Goal: Check status: Check status

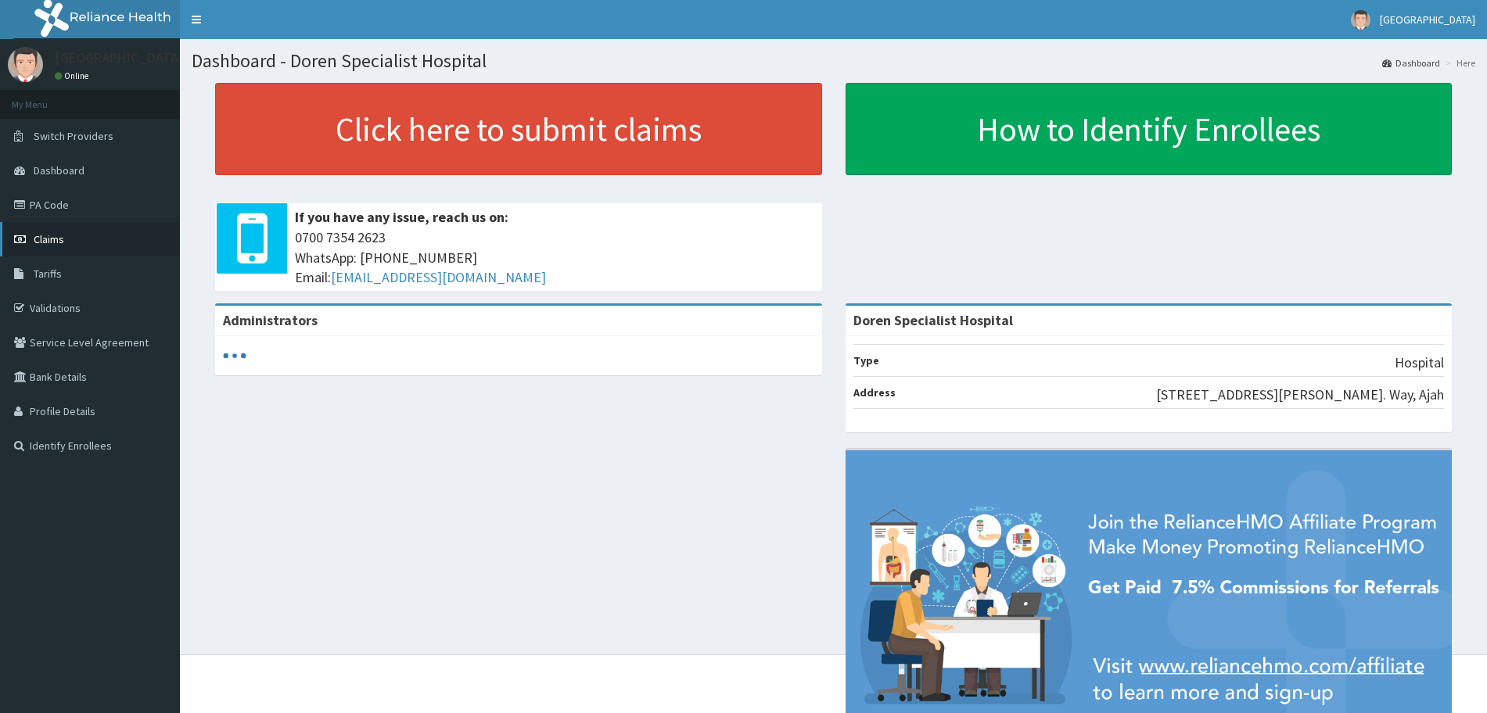
click at [60, 238] on span "Claims" at bounding box center [49, 239] width 31 height 14
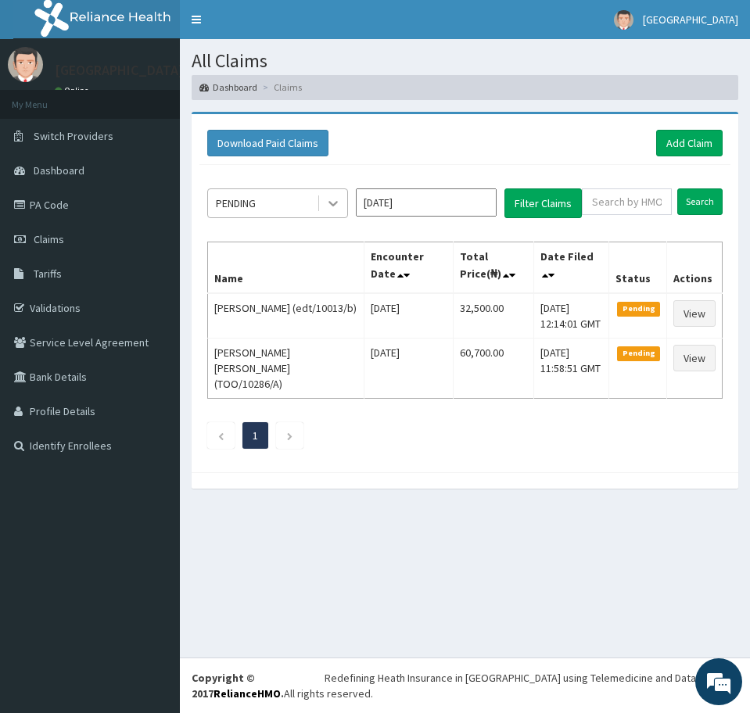
click at [336, 201] on icon at bounding box center [332, 203] width 9 height 5
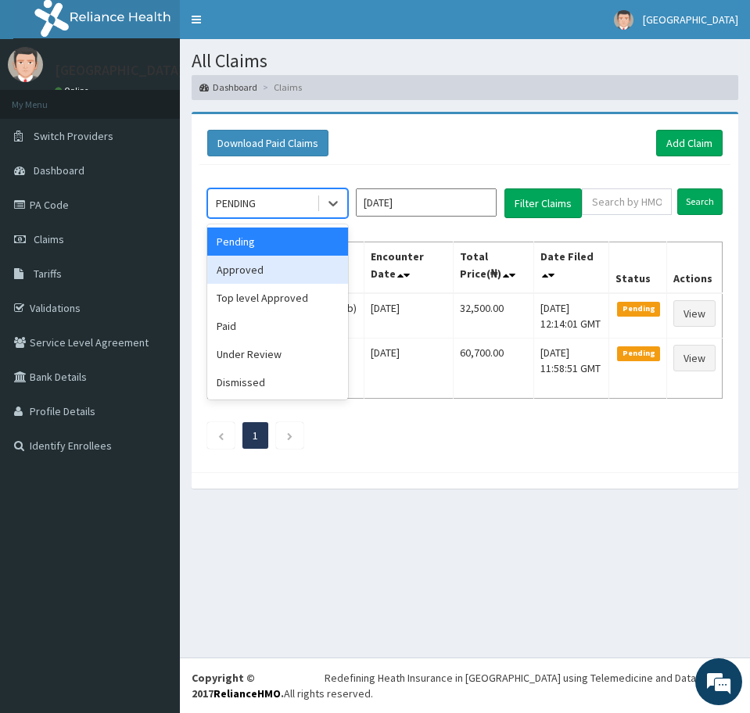
click at [270, 271] on div "Approved" at bounding box center [277, 270] width 141 height 28
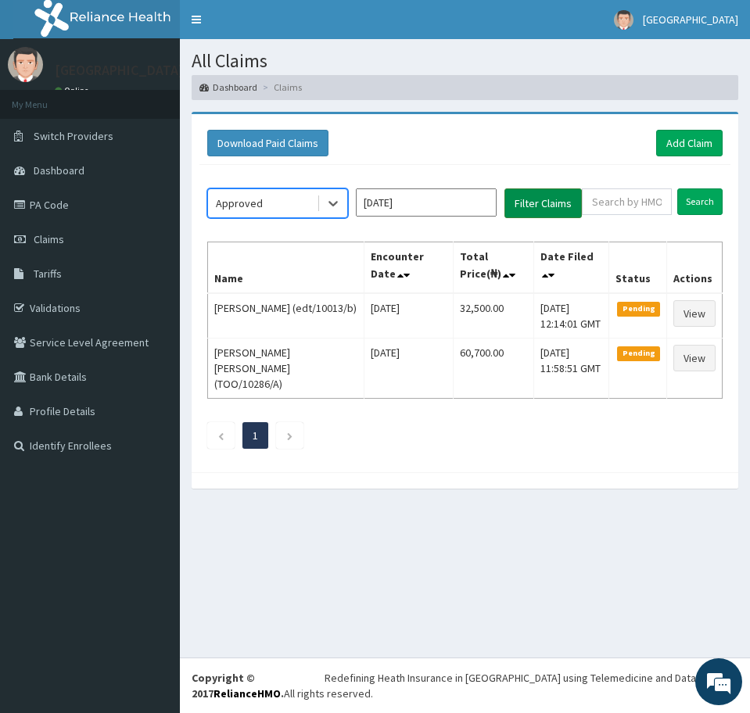
click at [541, 203] on button "Filter Claims" at bounding box center [542, 203] width 77 height 30
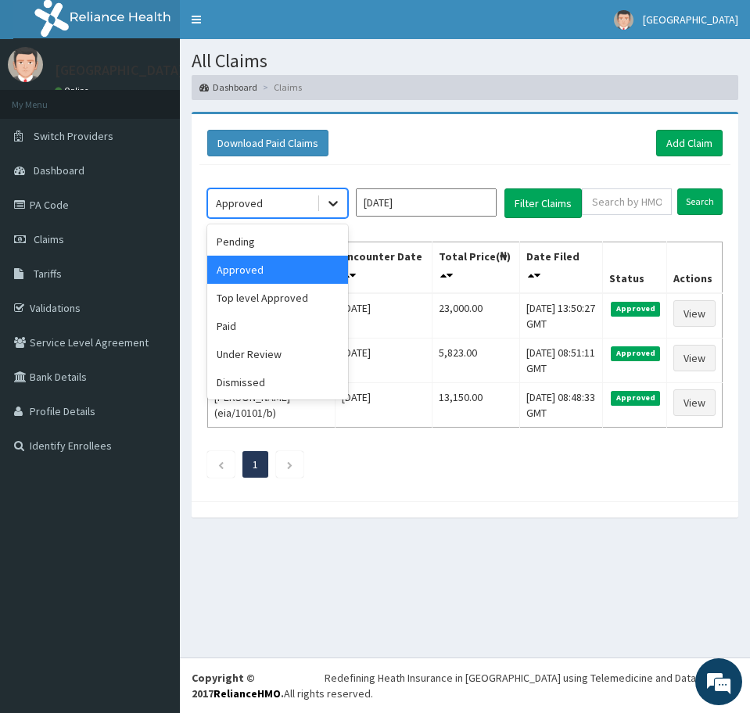
click at [330, 208] on icon at bounding box center [333, 204] width 16 height 16
click at [253, 319] on div "Paid" at bounding box center [277, 326] width 141 height 28
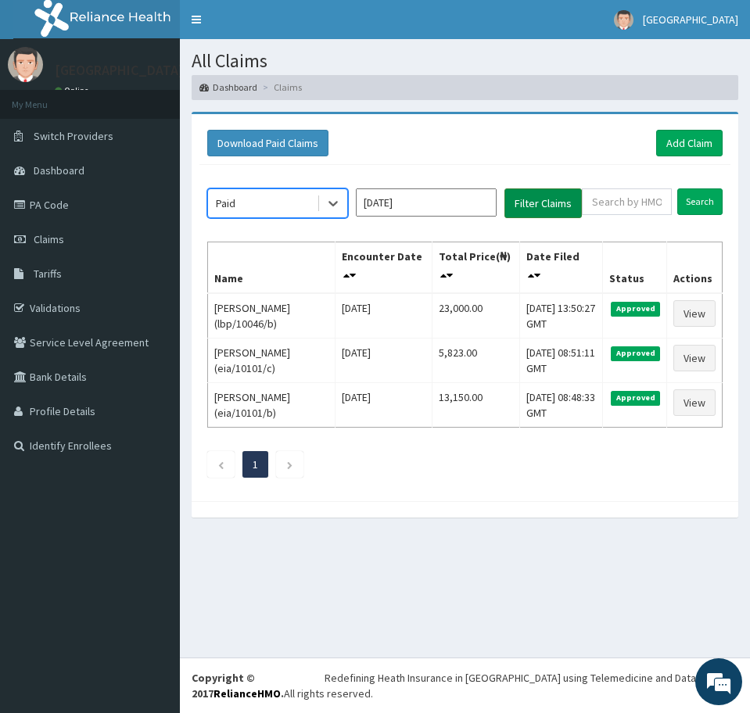
click at [526, 203] on button "Filter Claims" at bounding box center [542, 203] width 77 height 30
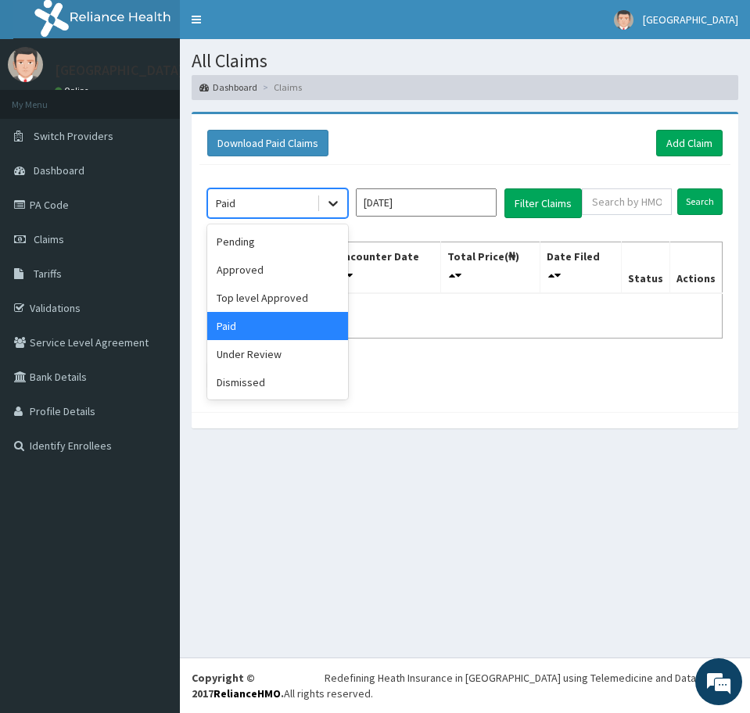
click at [335, 201] on icon at bounding box center [333, 204] width 16 height 16
click at [263, 358] on div "Under Review" at bounding box center [277, 354] width 141 height 28
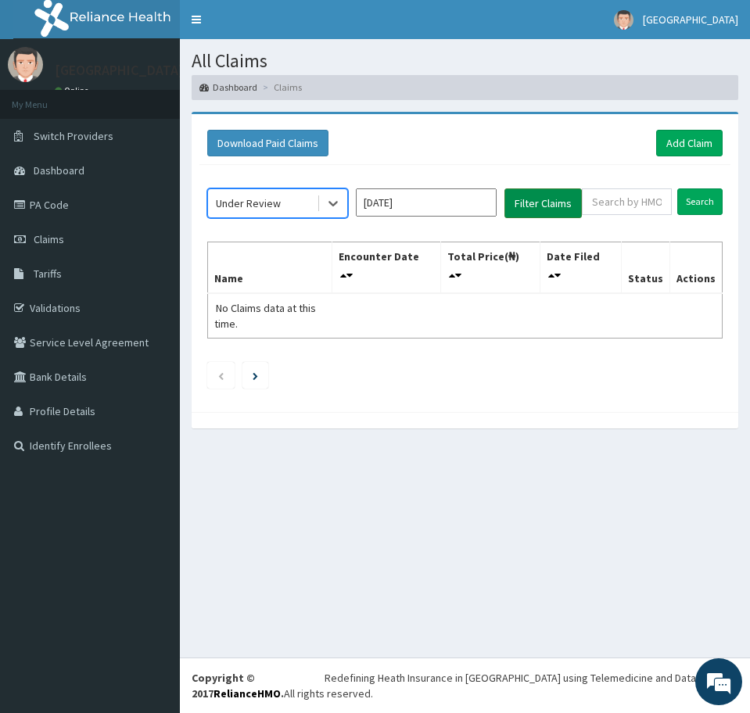
click at [536, 202] on button "Filter Claims" at bounding box center [542, 203] width 77 height 30
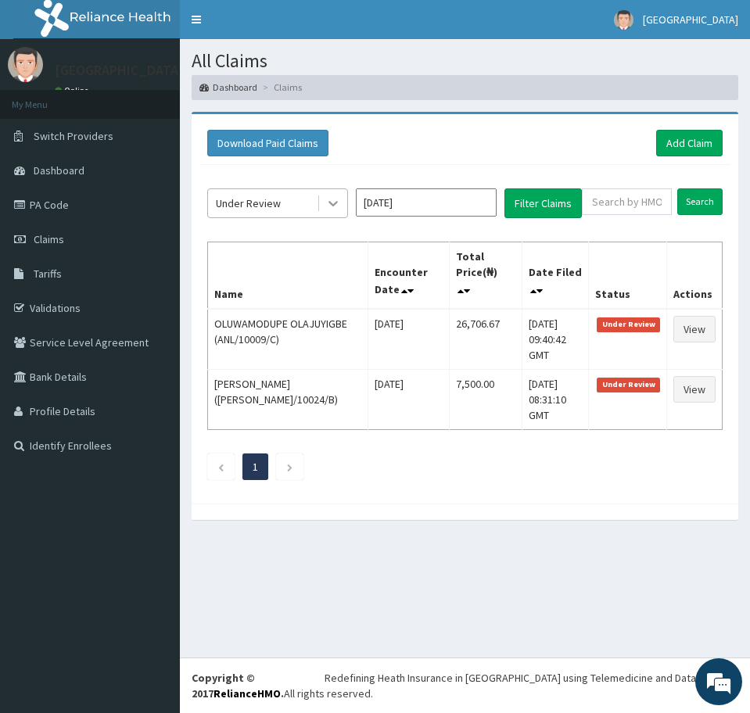
click at [336, 205] on icon at bounding box center [333, 204] width 16 height 16
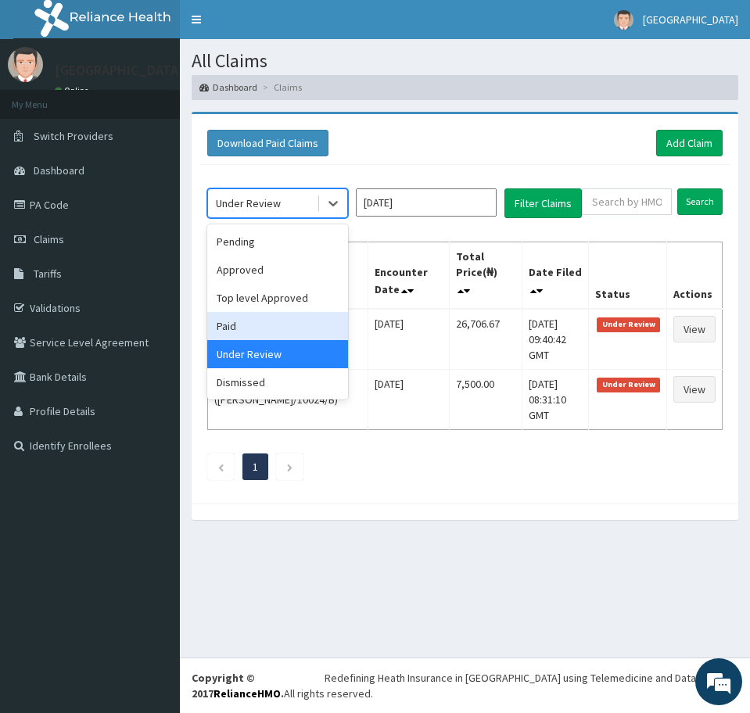
click at [253, 321] on div "Paid" at bounding box center [277, 326] width 141 height 28
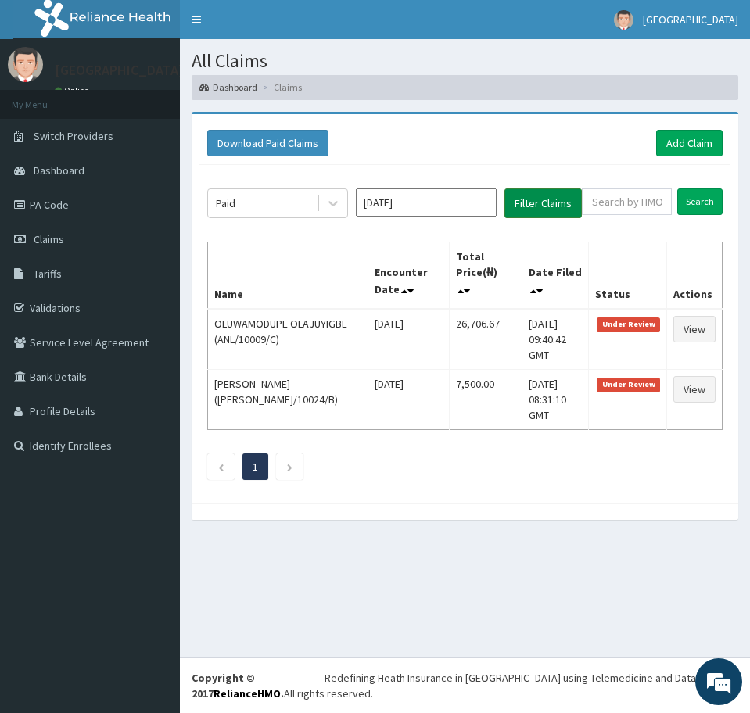
click at [529, 203] on button "Filter Claims" at bounding box center [542, 203] width 77 height 30
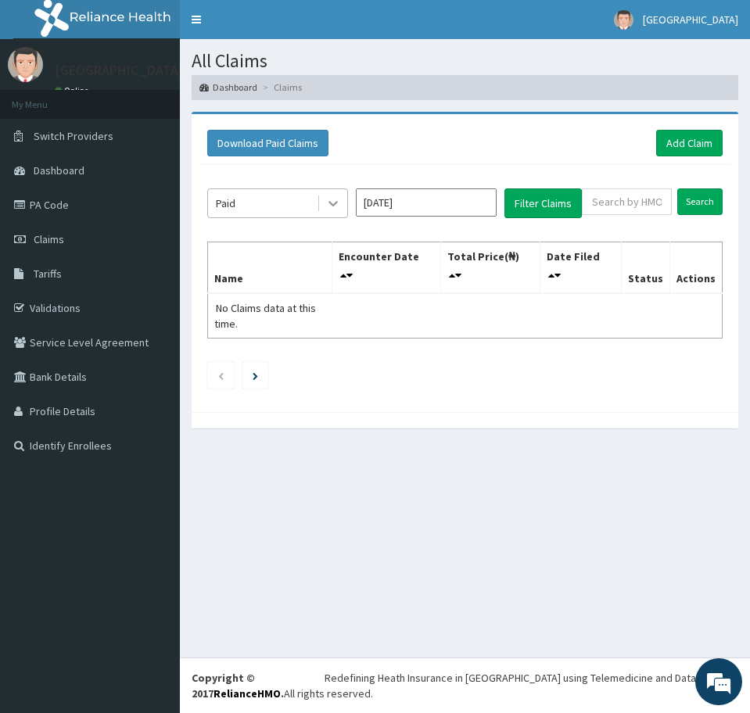
click at [334, 206] on icon at bounding box center [333, 204] width 16 height 16
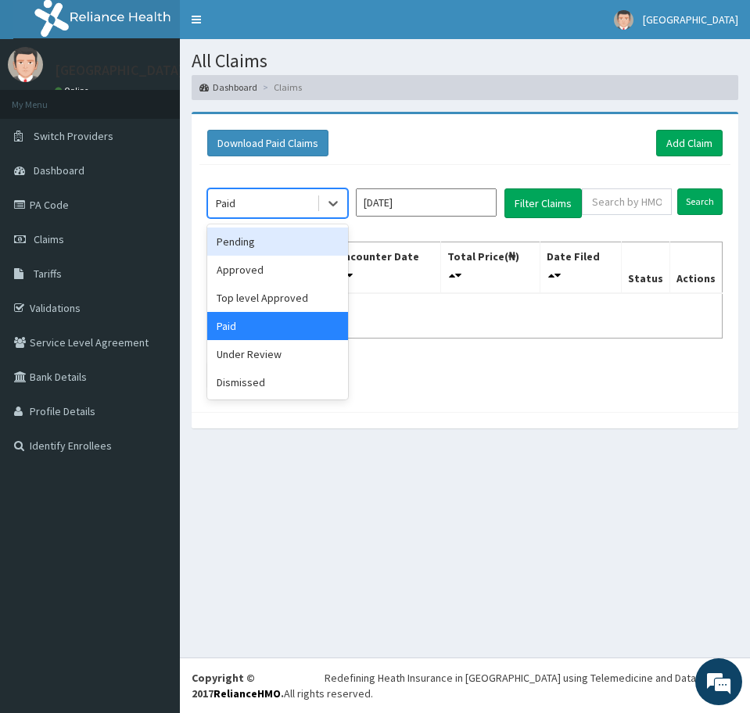
click at [278, 242] on div "Pending" at bounding box center [277, 242] width 141 height 28
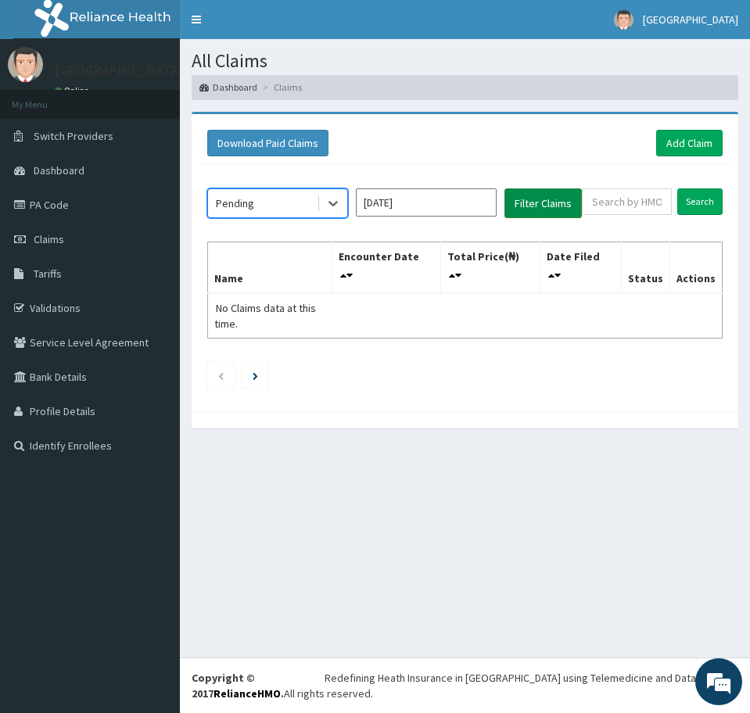
click at [527, 202] on button "Filter Claims" at bounding box center [542, 203] width 77 height 30
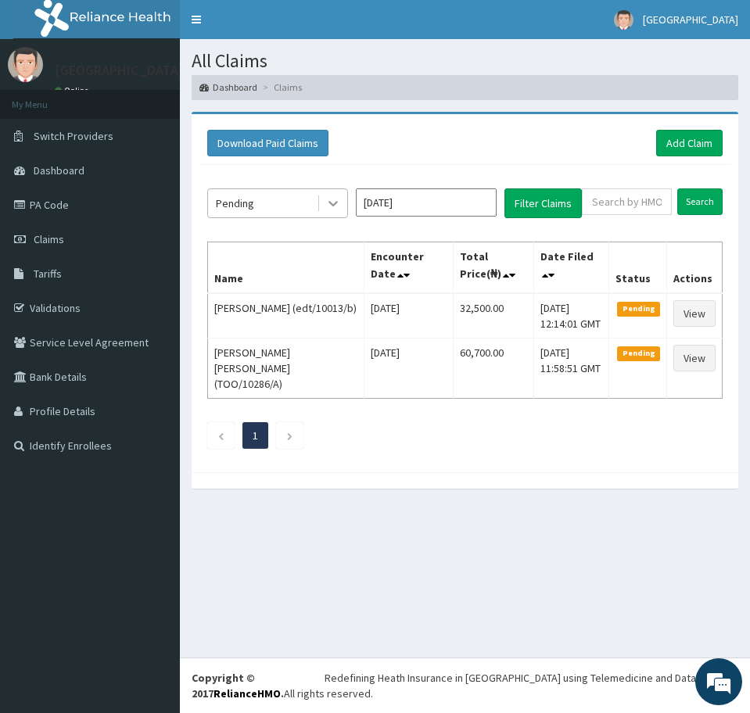
click at [331, 198] on icon at bounding box center [333, 204] width 16 height 16
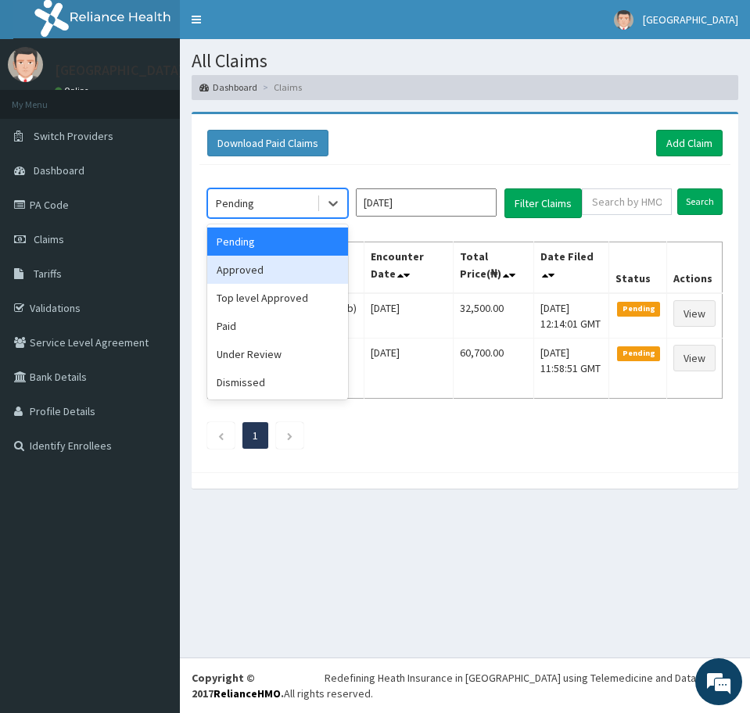
click at [264, 274] on div "Approved" at bounding box center [277, 270] width 141 height 28
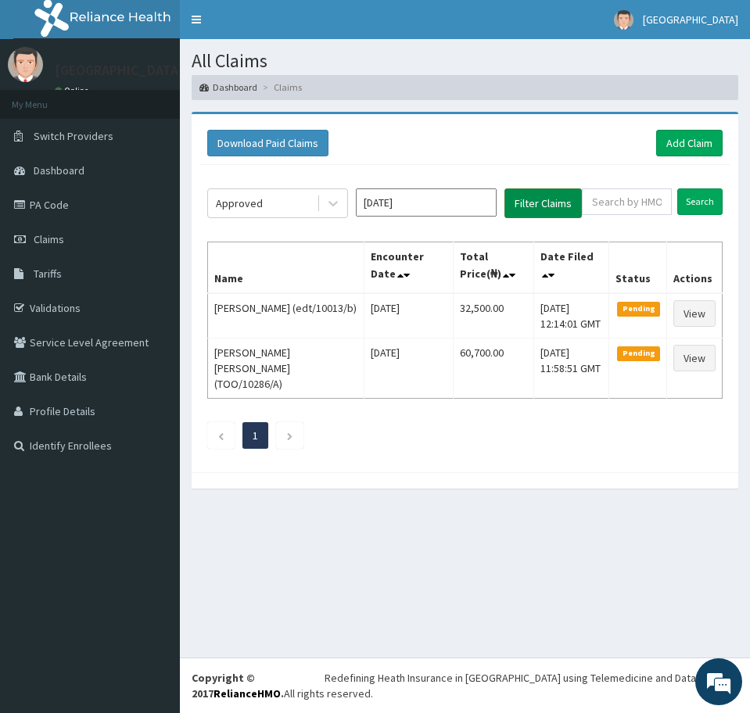
click at [551, 203] on button "Filter Claims" at bounding box center [542, 203] width 77 height 30
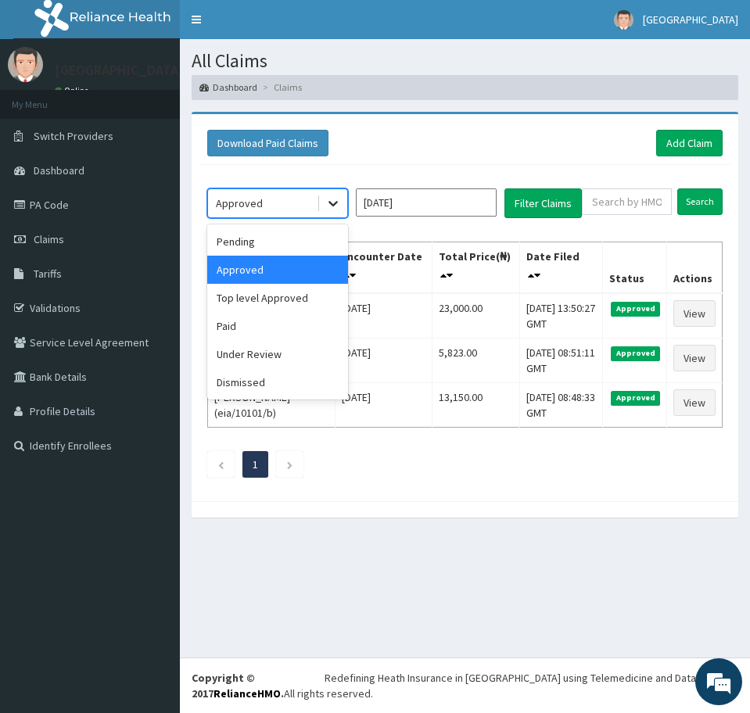
click at [331, 205] on icon at bounding box center [333, 204] width 16 height 16
click at [236, 300] on div "Top level Approved" at bounding box center [277, 298] width 141 height 28
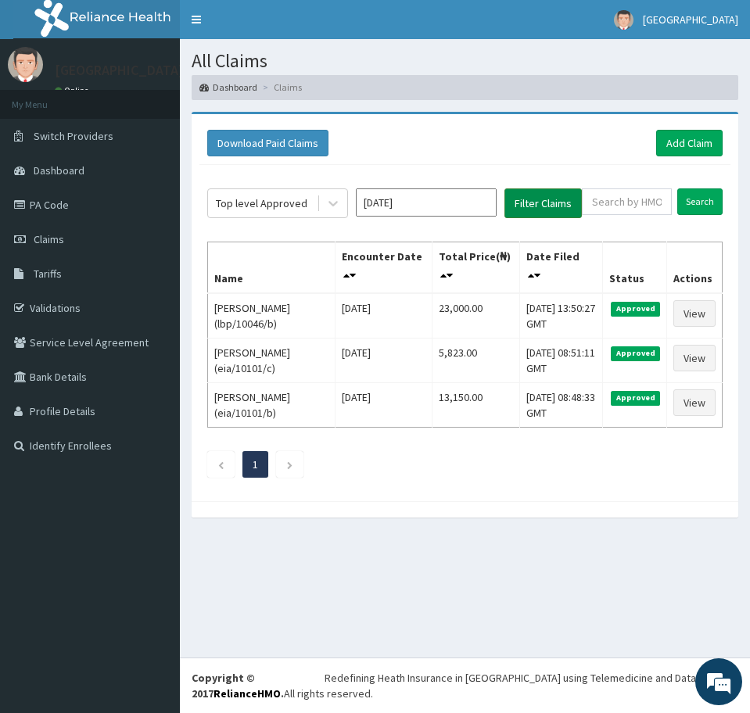
click at [527, 205] on button "Filter Claims" at bounding box center [542, 203] width 77 height 30
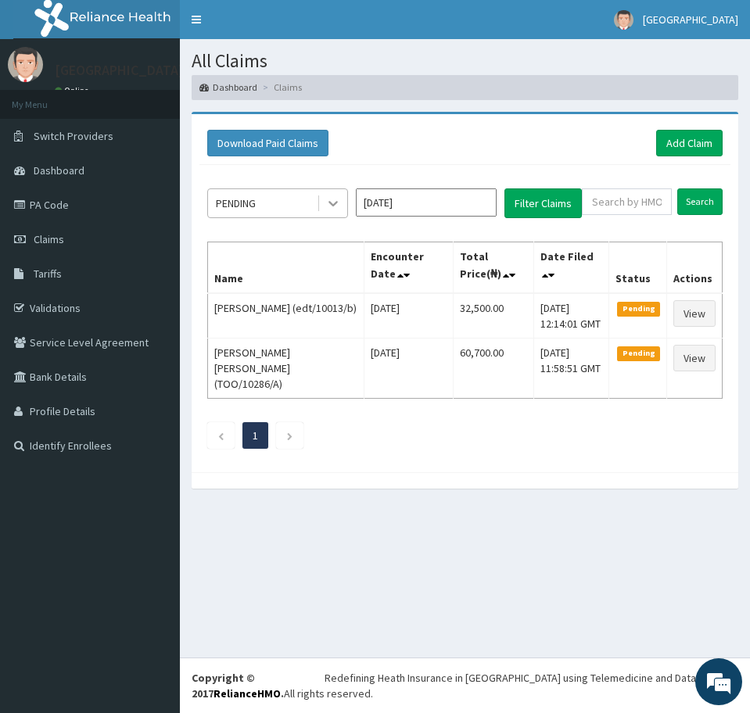
click at [329, 206] on icon at bounding box center [333, 204] width 16 height 16
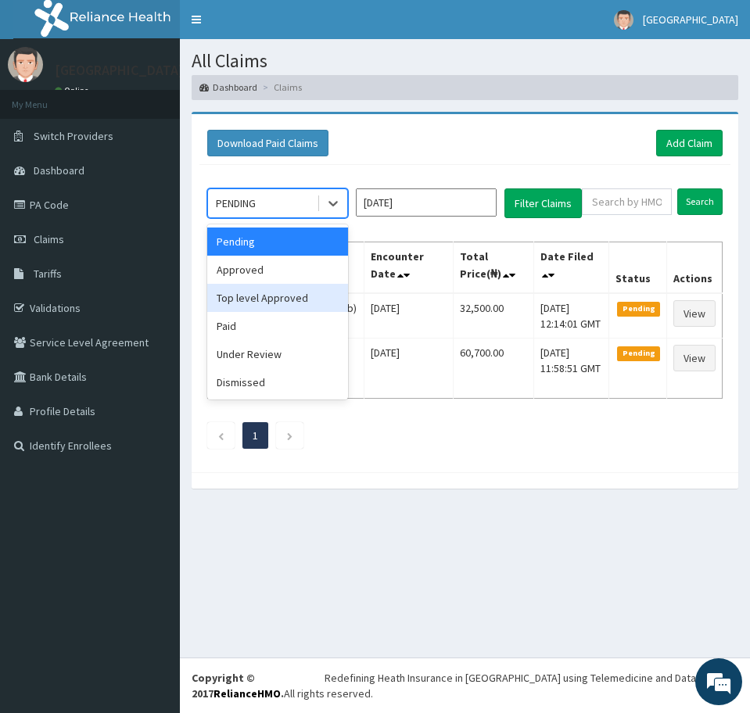
click at [448, 498] on section "Download Paid Claims Add Claim × Note you can only download claims within a max…" at bounding box center [465, 308] width 570 height 416
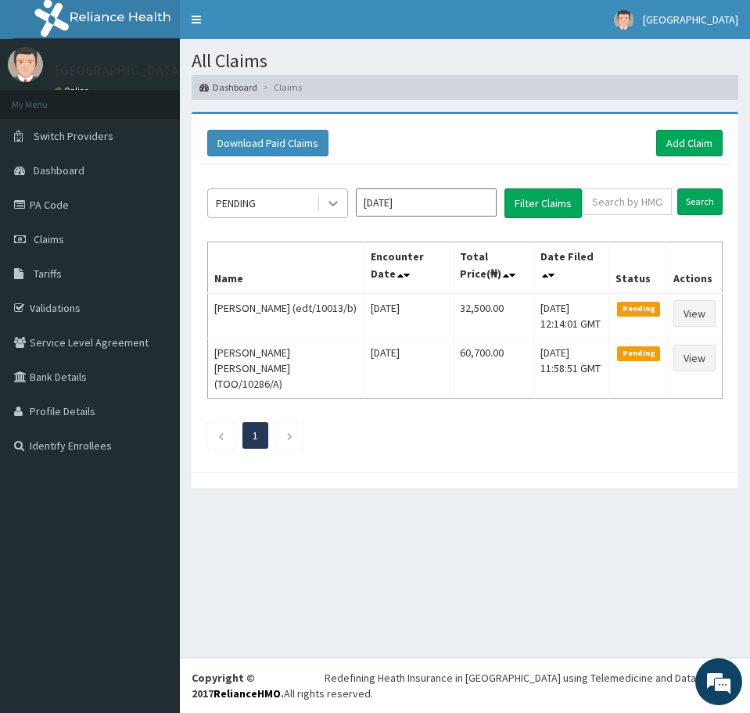
click at [330, 197] on icon at bounding box center [333, 204] width 16 height 16
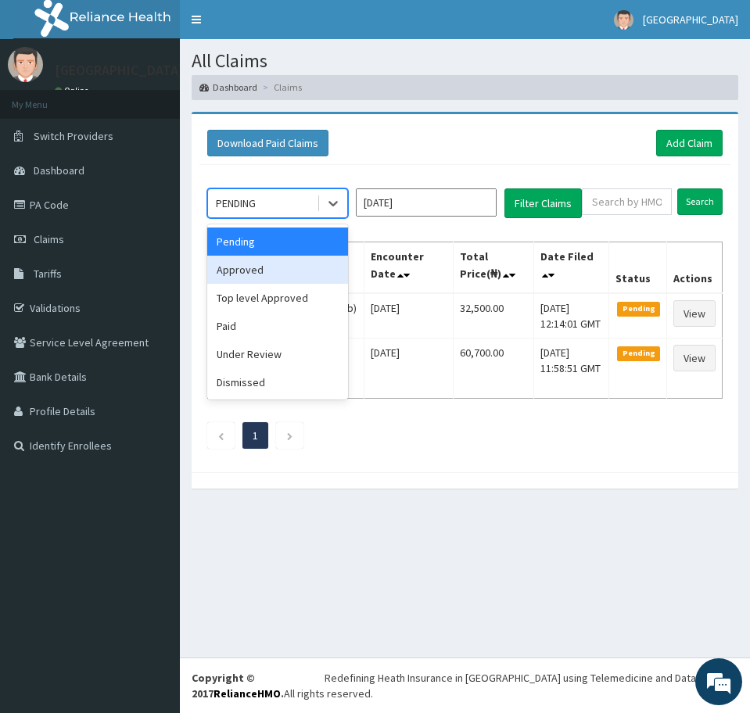
click at [268, 274] on div "Approved" at bounding box center [277, 270] width 141 height 28
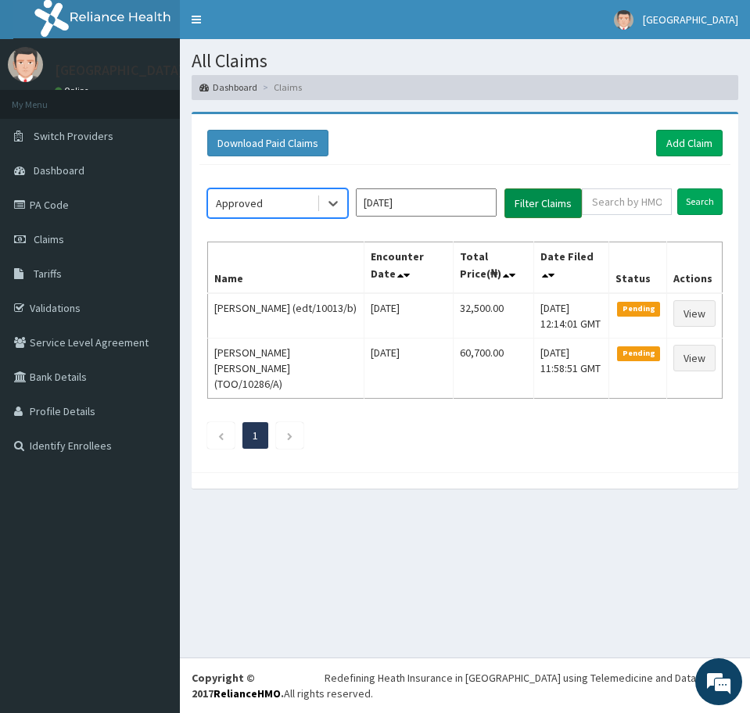
click at [518, 209] on button "Filter Claims" at bounding box center [542, 203] width 77 height 30
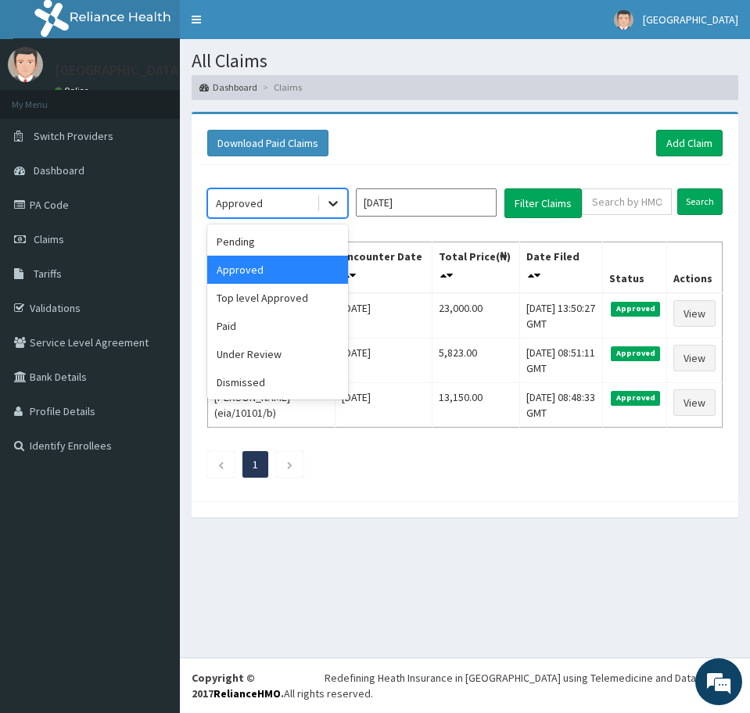
click at [328, 203] on icon at bounding box center [333, 204] width 16 height 16
click at [253, 323] on div "Paid" at bounding box center [277, 326] width 141 height 28
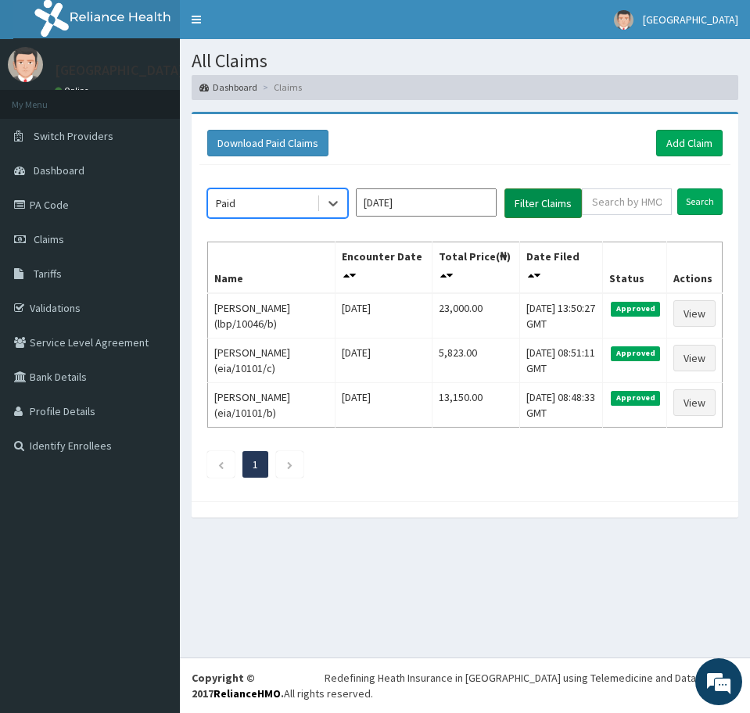
click at [533, 205] on button "Filter Claims" at bounding box center [542, 203] width 77 height 30
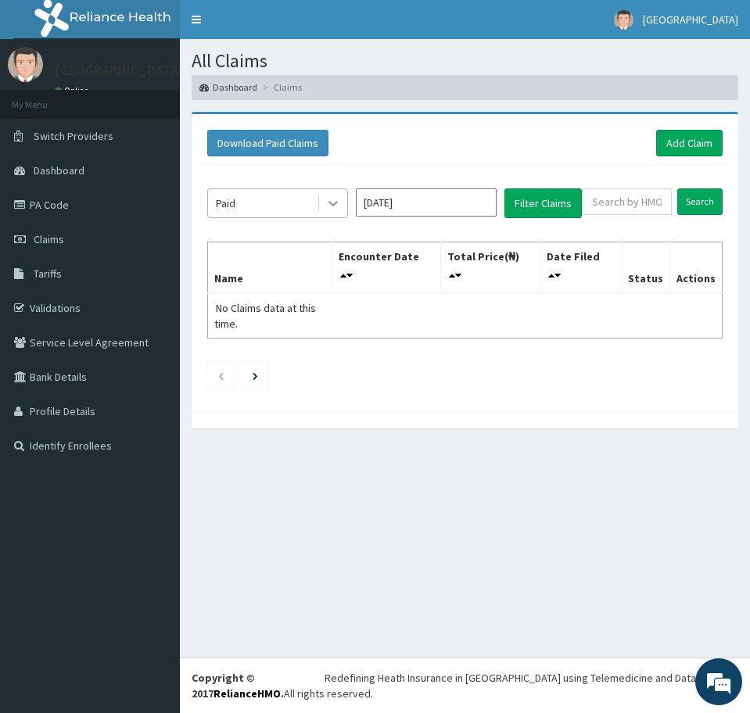
click at [336, 199] on icon at bounding box center [333, 204] width 16 height 16
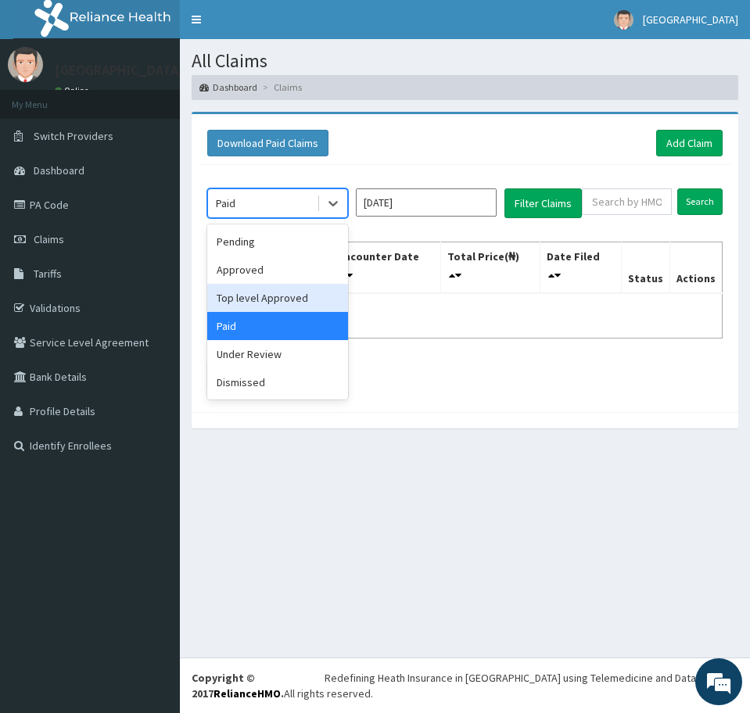
click at [261, 298] on div "Top level Approved" at bounding box center [277, 298] width 141 height 28
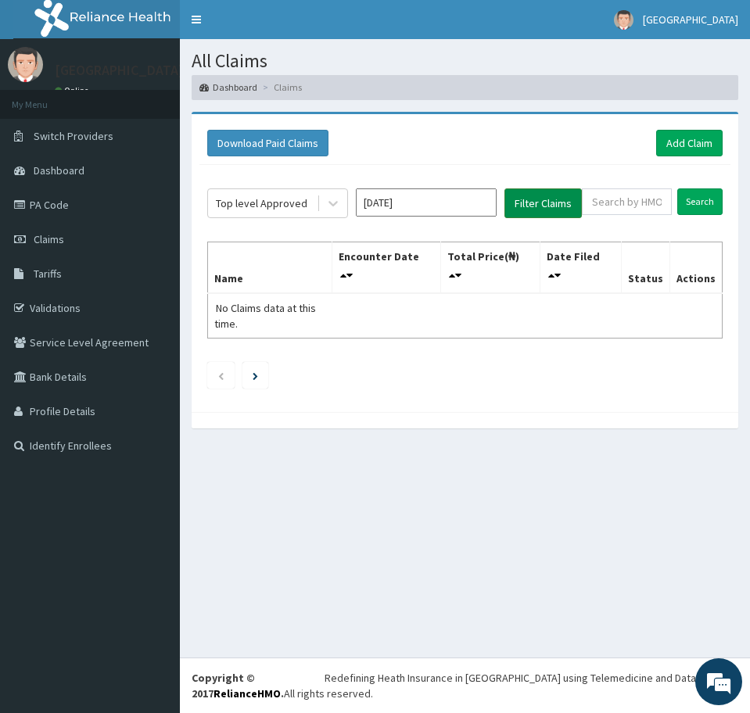
click at [516, 200] on button "Filter Claims" at bounding box center [542, 203] width 77 height 30
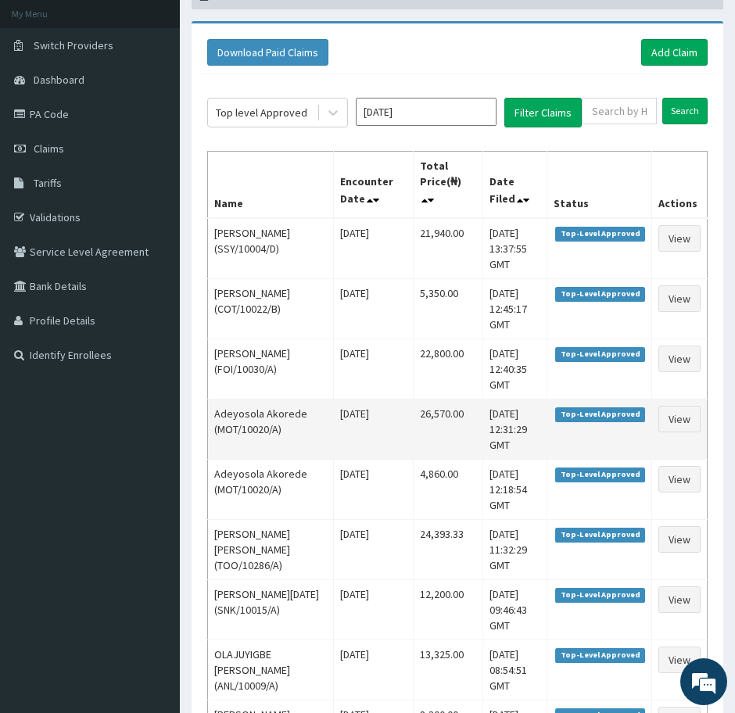
scroll to position [78, 0]
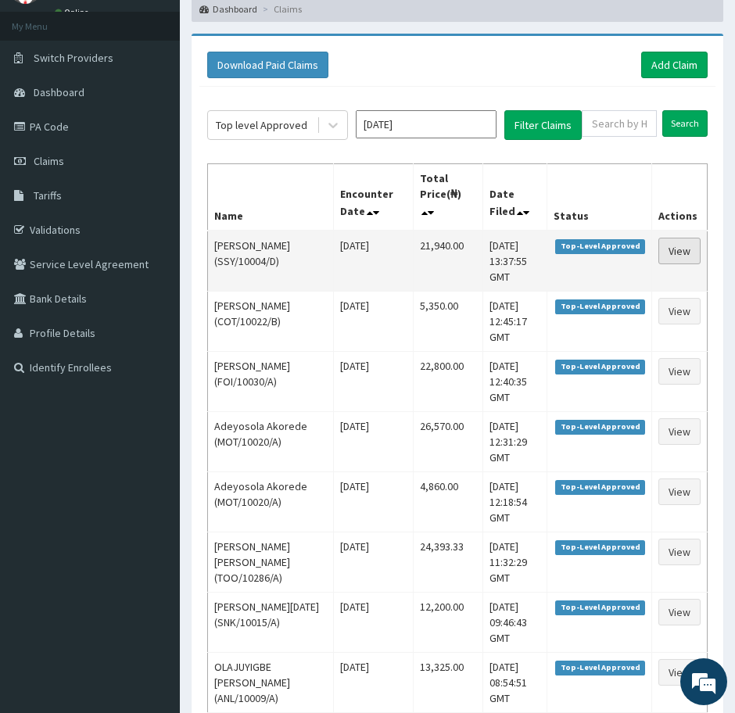
click at [675, 251] on link "View" at bounding box center [680, 251] width 42 height 27
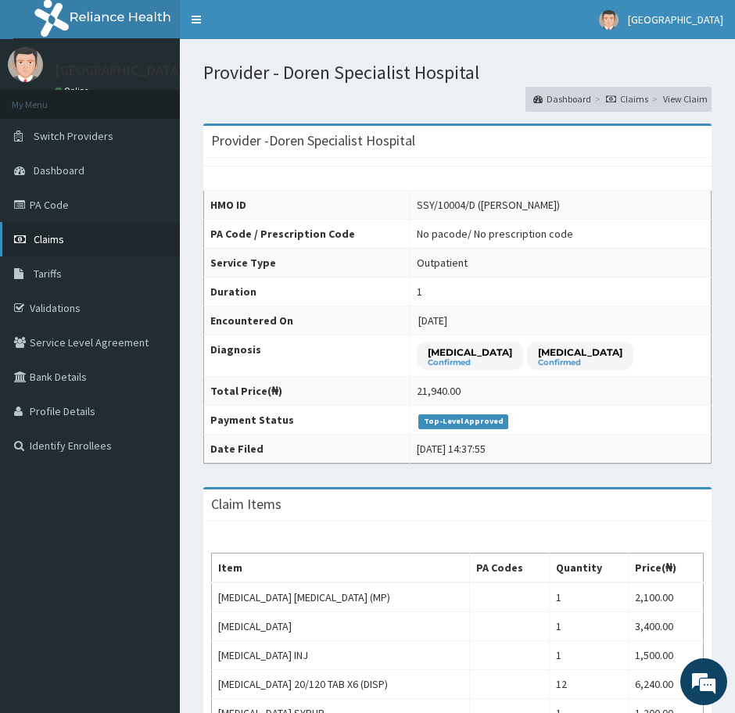
click at [41, 232] on span "Claims" at bounding box center [49, 239] width 31 height 14
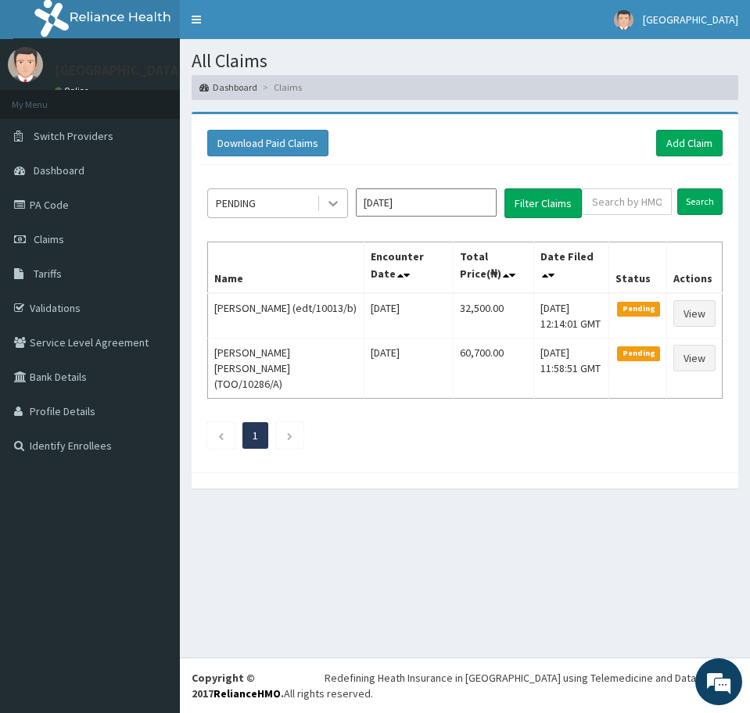
click at [334, 200] on icon at bounding box center [333, 204] width 16 height 16
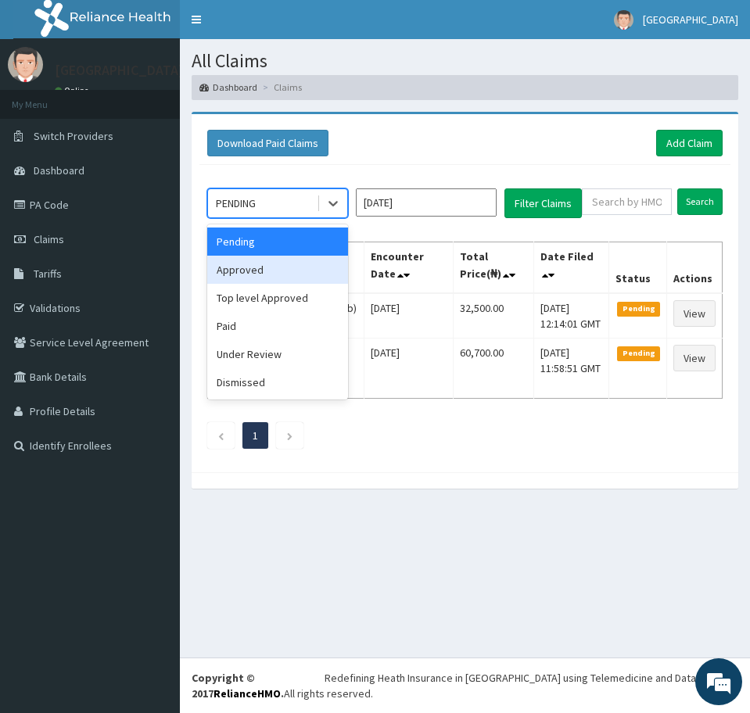
click at [277, 267] on div "Approved" at bounding box center [277, 270] width 141 height 28
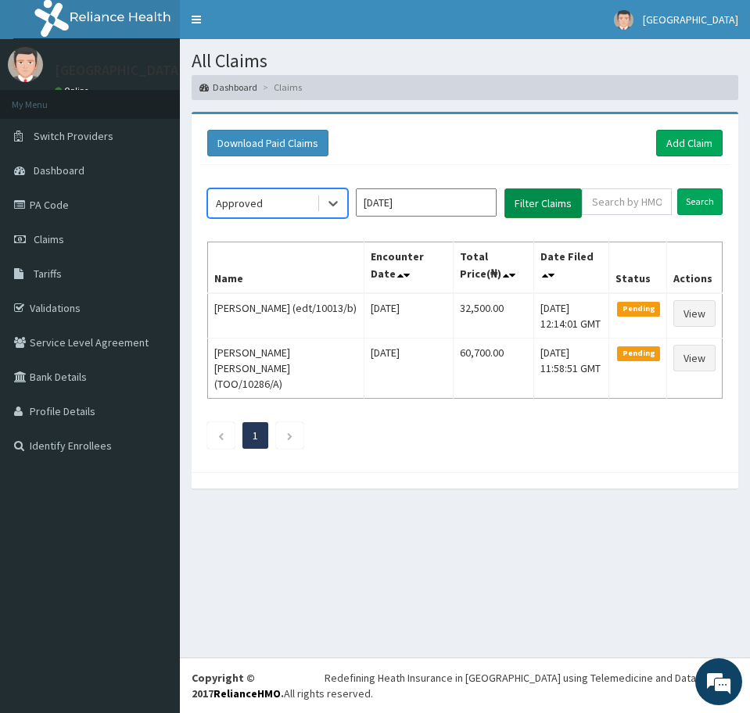
click at [522, 203] on button "Filter Claims" at bounding box center [542, 203] width 77 height 30
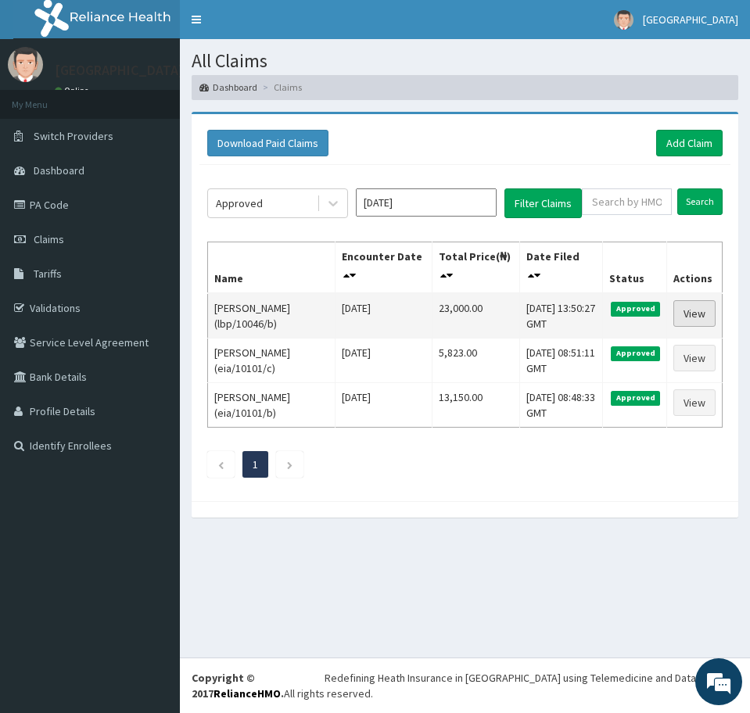
click at [694, 312] on link "View" at bounding box center [694, 313] width 42 height 27
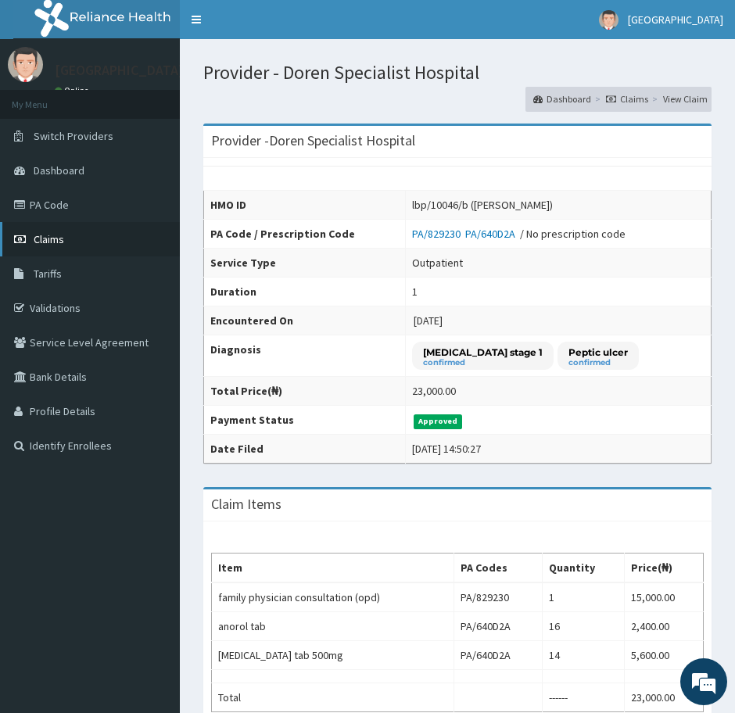
click at [31, 244] on link "Claims" at bounding box center [90, 239] width 180 height 34
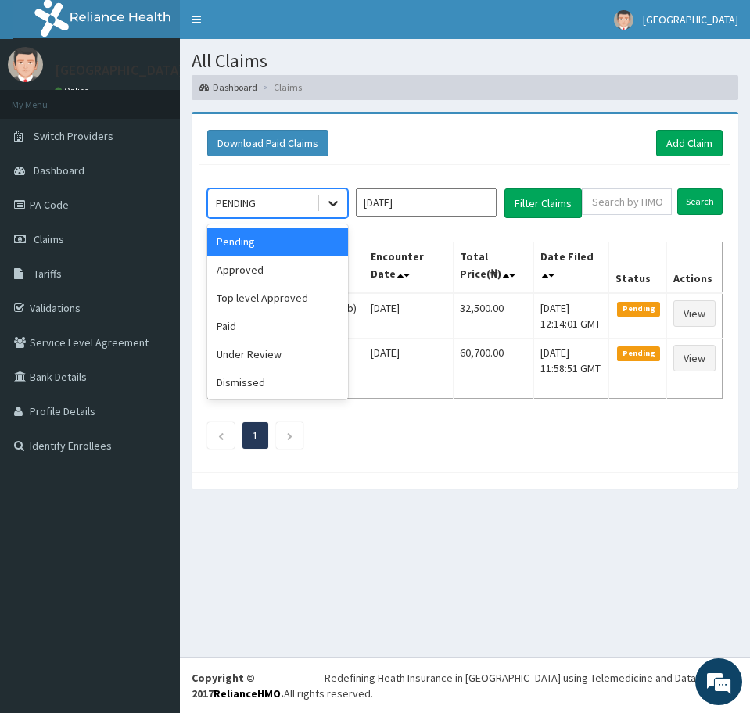
click at [332, 204] on icon at bounding box center [332, 203] width 9 height 5
click at [266, 277] on div "Approved" at bounding box center [277, 270] width 141 height 28
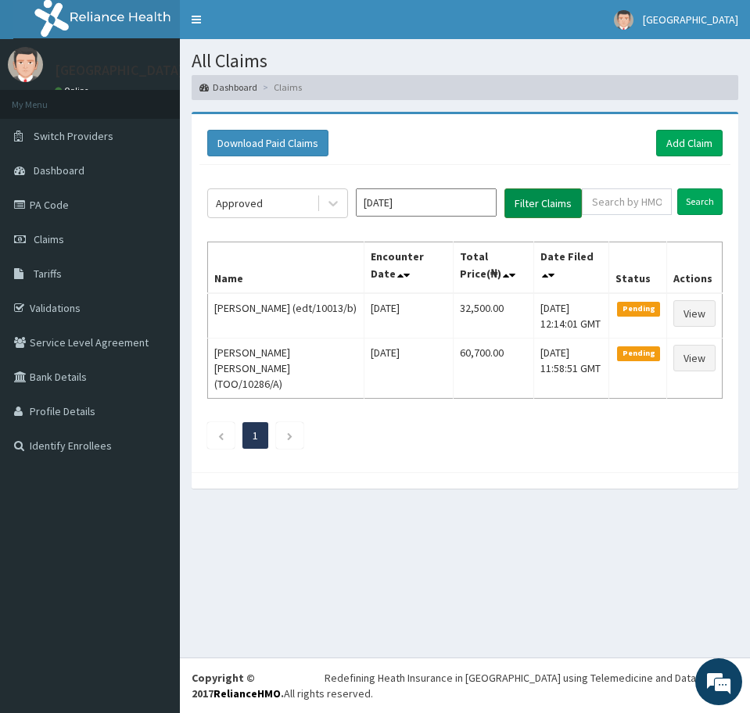
click at [562, 199] on button "Filter Claims" at bounding box center [542, 203] width 77 height 30
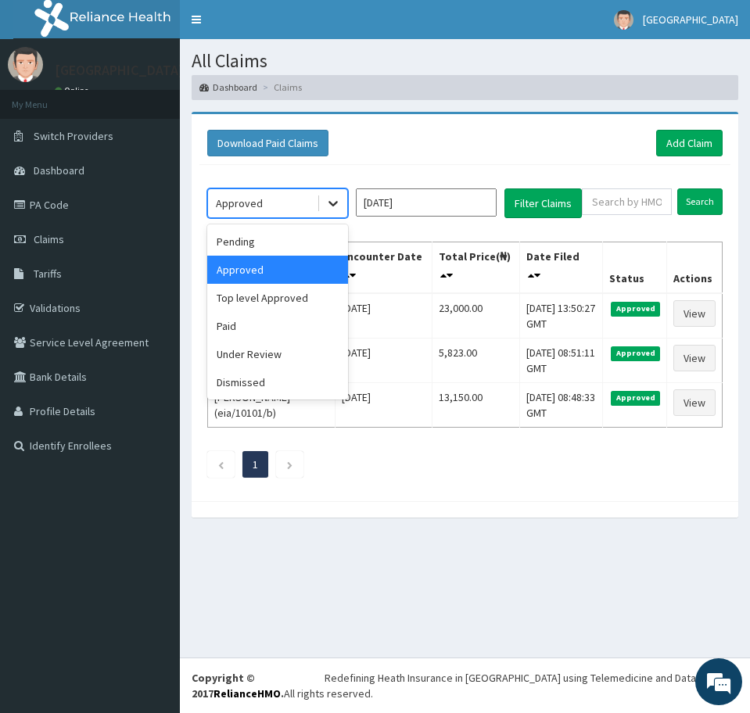
click at [334, 203] on icon at bounding box center [332, 203] width 9 height 5
click at [244, 354] on div "Under Review" at bounding box center [277, 354] width 141 height 28
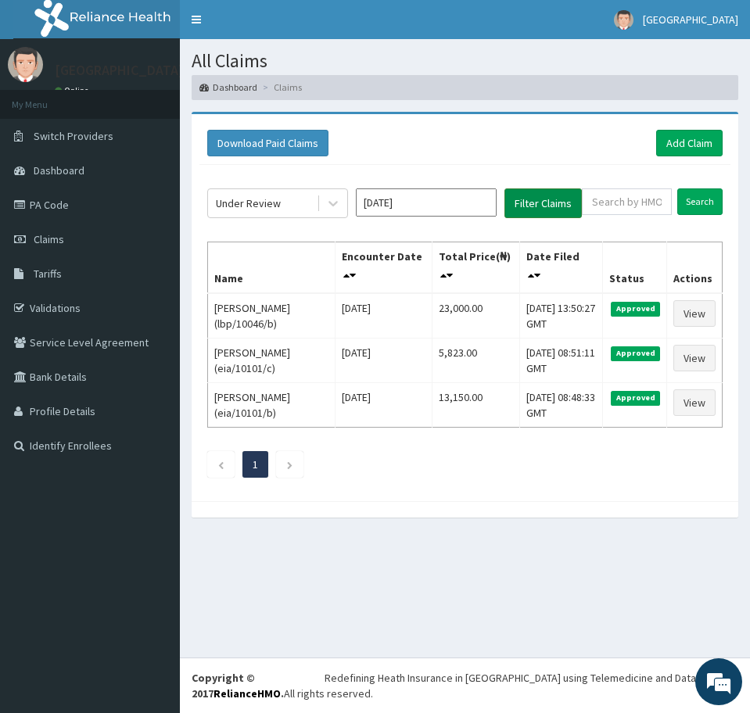
click at [536, 208] on button "Filter Claims" at bounding box center [542, 203] width 77 height 30
